Goal: Task Accomplishment & Management: Manage account settings

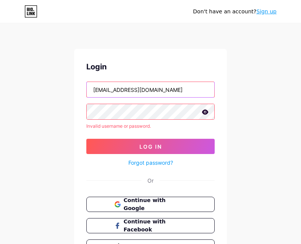
click at [169, 90] on input "[EMAIL_ADDRESS][DOMAIN_NAME]" at bounding box center [150, 89] width 127 height 15
type input "j"
type input "m"
type input "[EMAIL_ADDRESS][DOMAIN_NAME]"
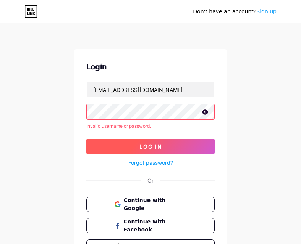
click at [172, 143] on button "Log In" at bounding box center [150, 146] width 128 height 15
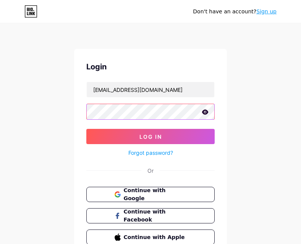
click at [86, 129] on button "Log In" at bounding box center [150, 136] width 128 height 15
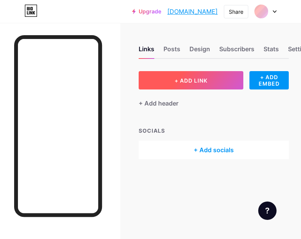
click at [175, 77] on button "+ ADD LINK" at bounding box center [191, 80] width 105 height 18
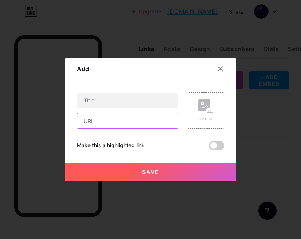
click at [132, 120] on input "text" at bounding box center [127, 120] width 101 height 15
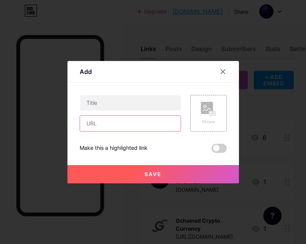
paste input "[URL][DOMAIN_NAME][US_STATE]"
type input "[URL][DOMAIN_NAME][US_STATE]"
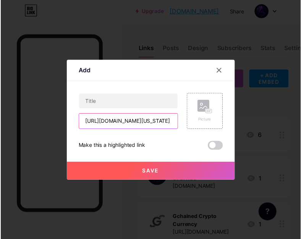
scroll to position [0, 0]
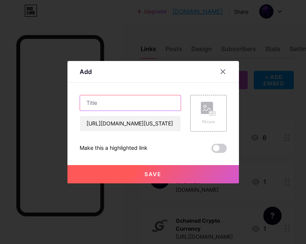
click at [109, 108] on input "text" at bounding box center [130, 102] width 101 height 15
paste input "ProtoTez — Novel Wallet"
type input "ProtoTez — Novel Wallet"
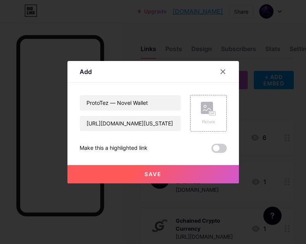
click at [134, 177] on button "Save" at bounding box center [154, 174] width 172 height 18
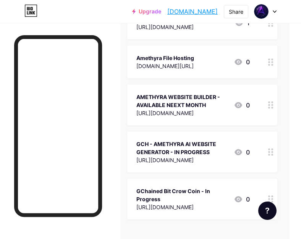
scroll to position [6159, 15]
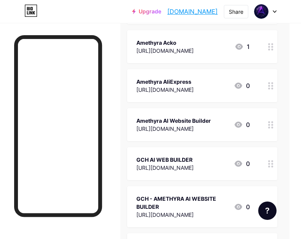
scroll to position [0, 15]
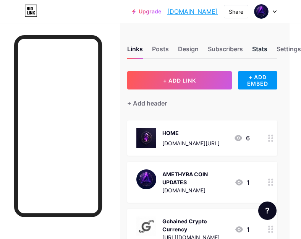
click at [259, 46] on div "Stats" at bounding box center [259, 51] width 15 height 14
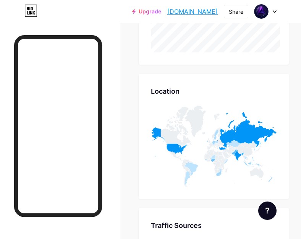
scroll to position [449, 0]
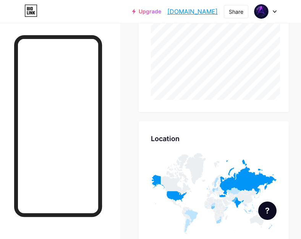
click at [277, 15] on div "Upgrade [DOMAIN_NAME]... [DOMAIN_NAME] Share Switch accounts Amethyra (AMT) Coi…" at bounding box center [150, 12] width 301 height 14
click at [273, 13] on icon at bounding box center [274, 11] width 4 height 3
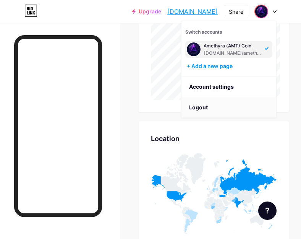
click at [220, 102] on li "Logout" at bounding box center [228, 107] width 95 height 21
